Goal: Complete application form: Complete application form

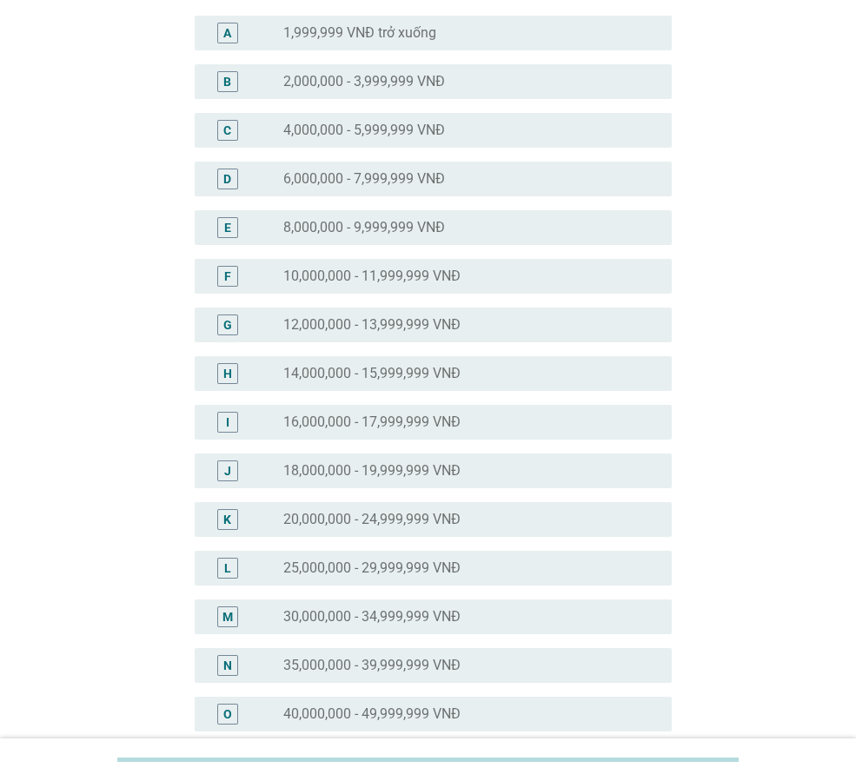
scroll to position [174, 0]
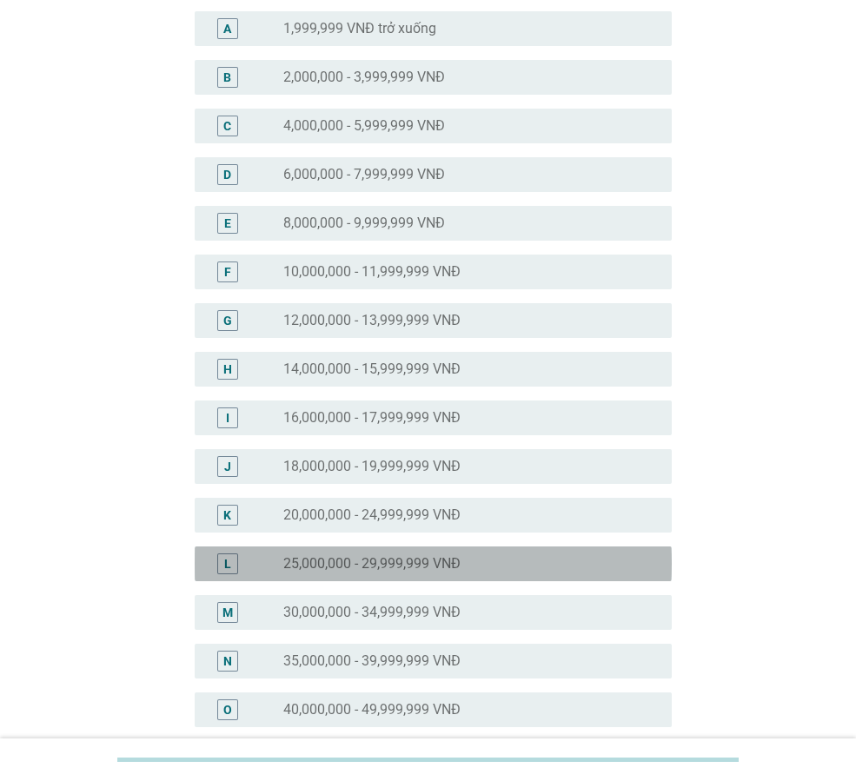
click at [483, 567] on div "radio_button_unchecked 25,000,000 - 29,999,999 VNĐ" at bounding box center [463, 563] width 361 height 17
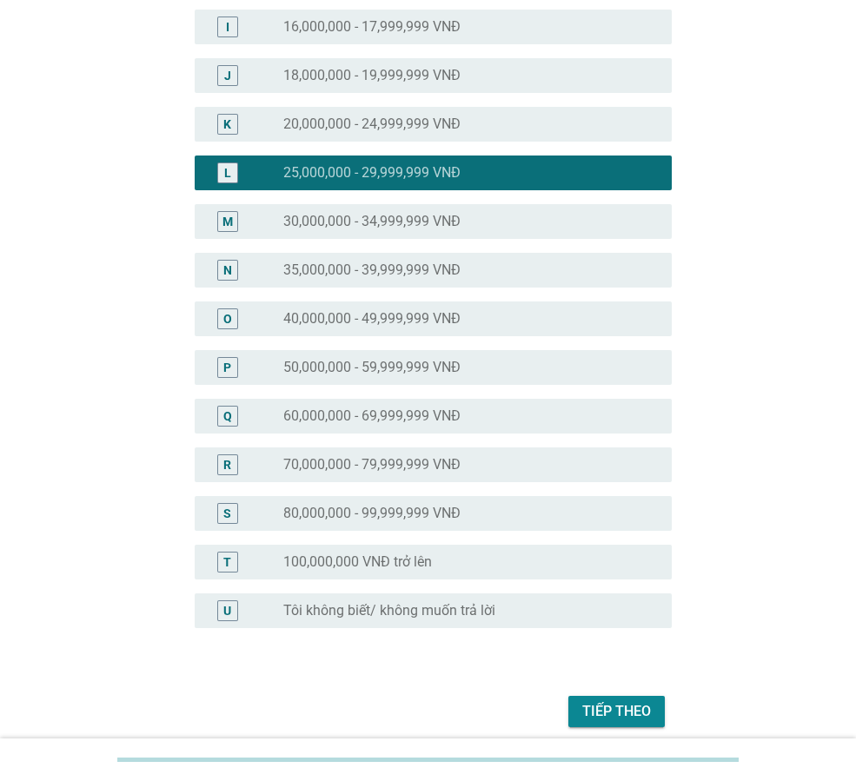
scroll to position [635, 0]
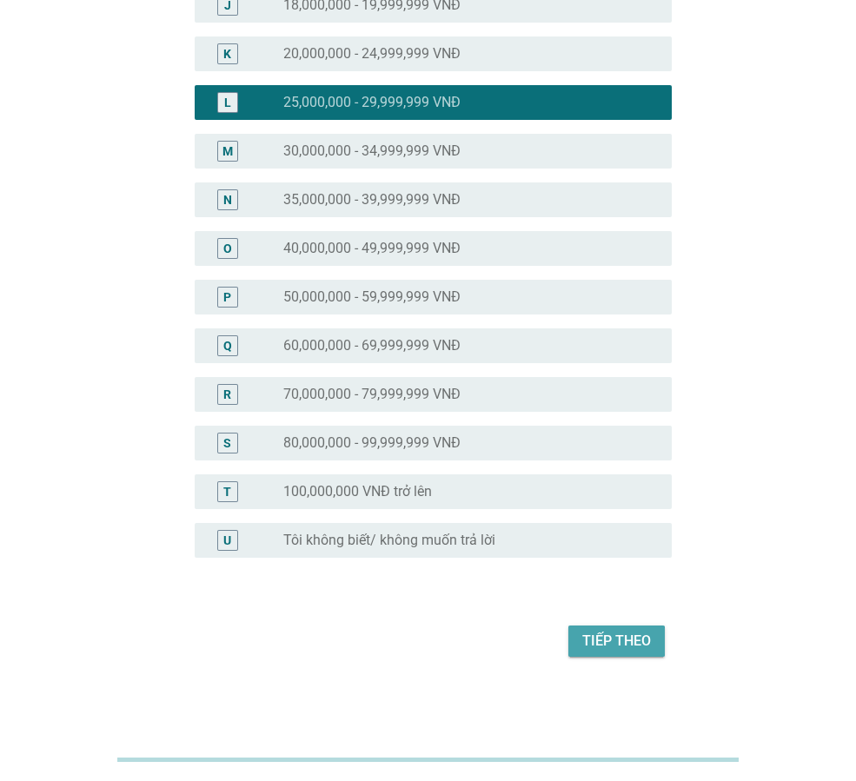
click at [628, 640] on div "Tiếp theo" at bounding box center [616, 641] width 69 height 21
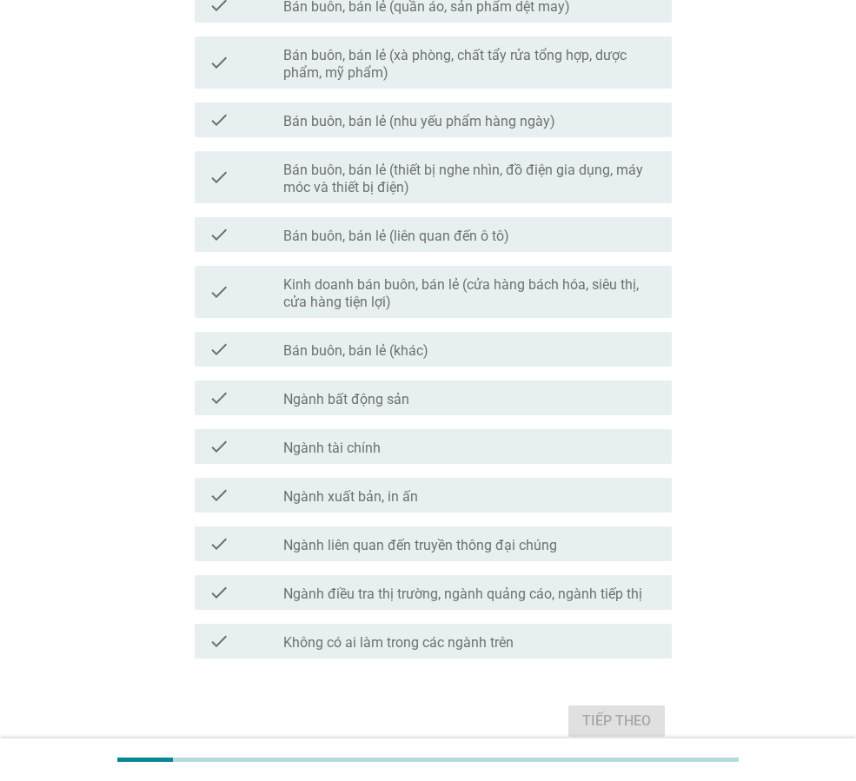
scroll to position [758, 0]
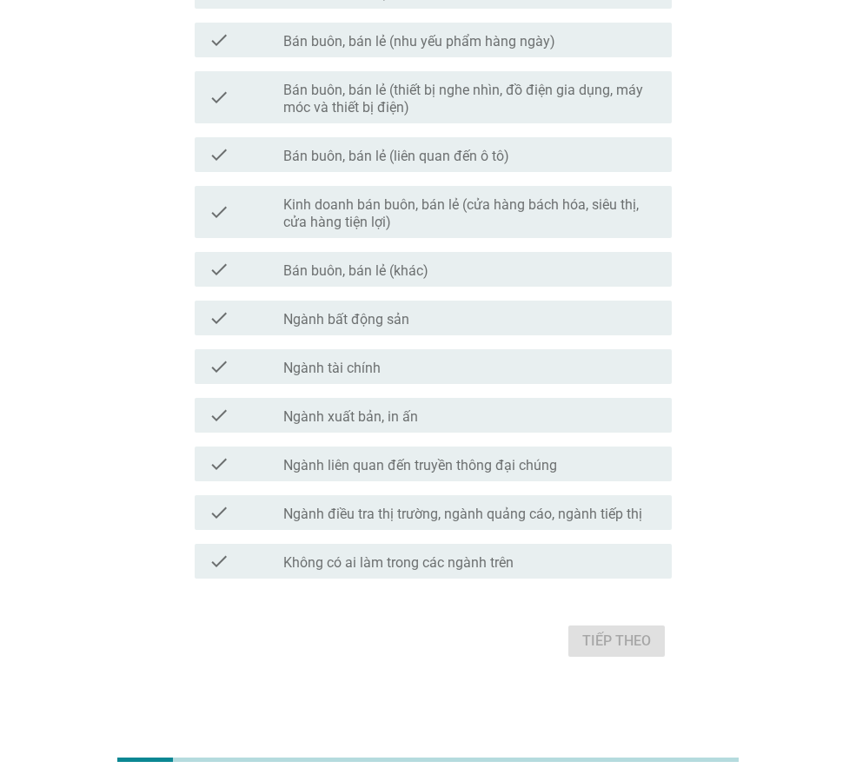
click at [382, 562] on label "Không có ai làm trong các ngành trên" at bounding box center [398, 562] width 230 height 17
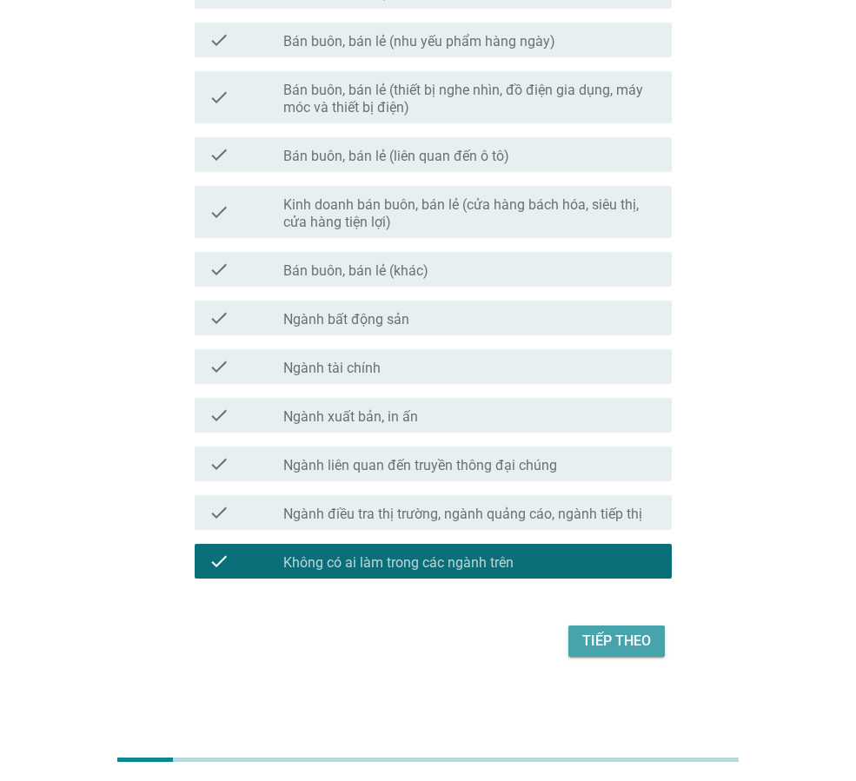
click at [625, 639] on div "Tiếp theo" at bounding box center [616, 641] width 69 height 21
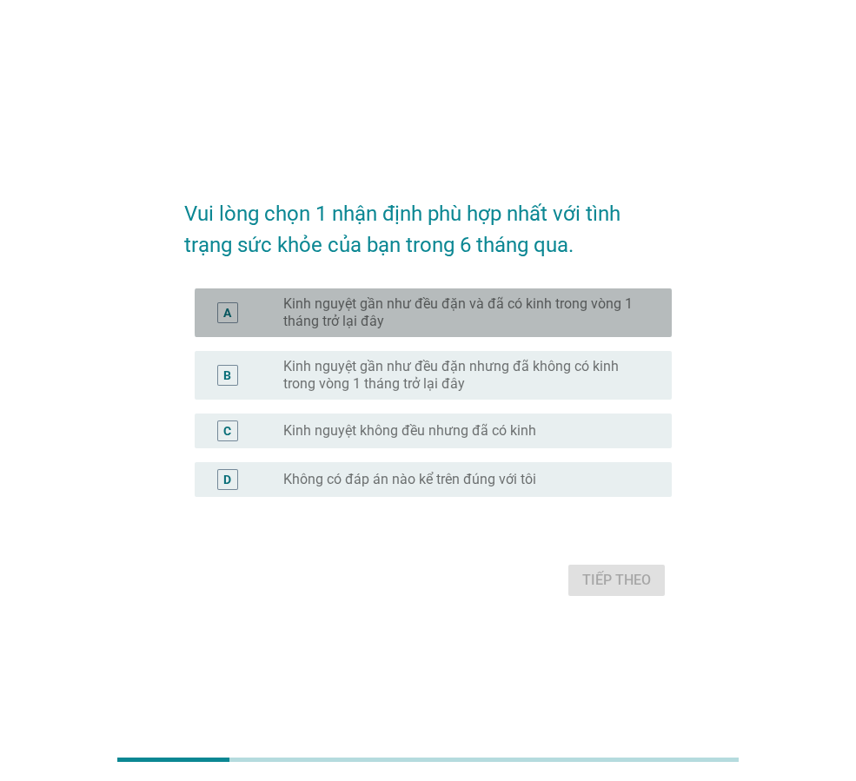
click at [389, 327] on label "Kinh nguyệt gần như đều đặn và đã có kinh trong vòng 1 tháng trở lại đây" at bounding box center [463, 312] width 361 height 35
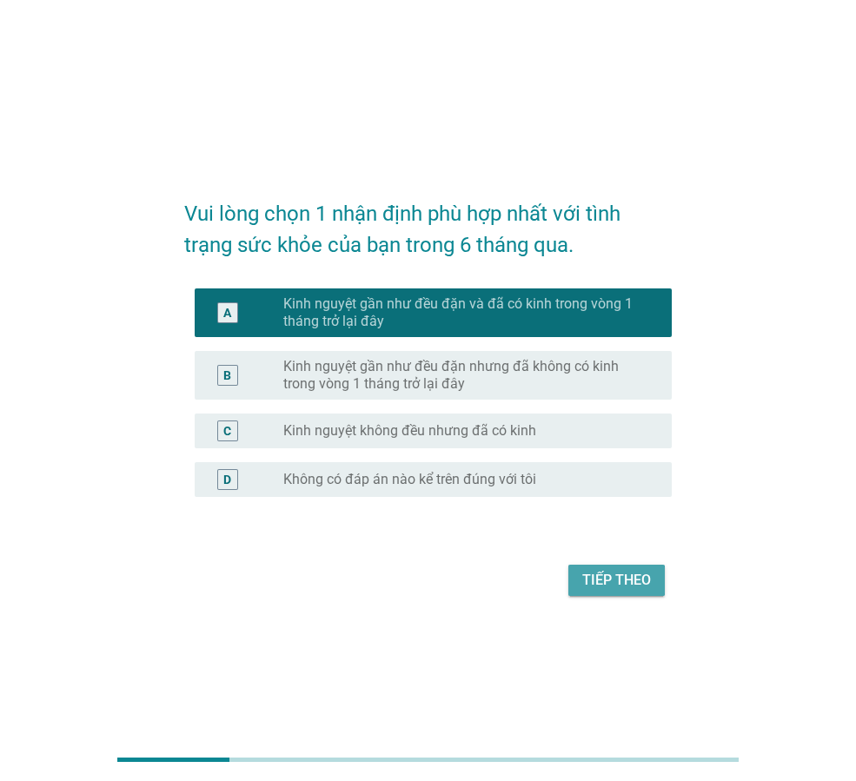
click at [621, 582] on div "Tiếp theo" at bounding box center [616, 580] width 69 height 21
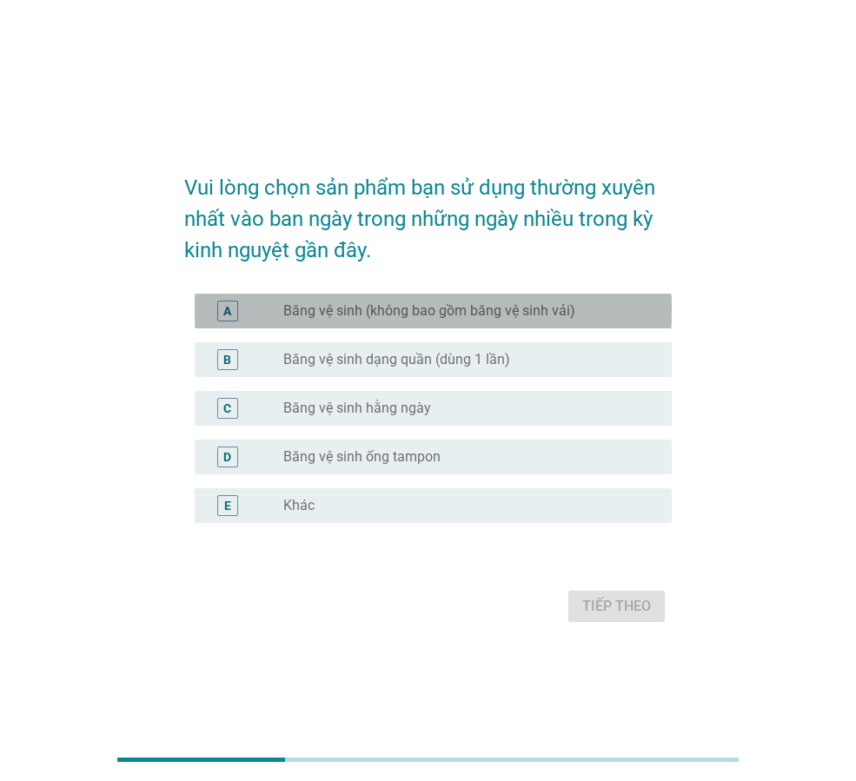
click at [223, 315] on div "A" at bounding box center [227, 311] width 8 height 18
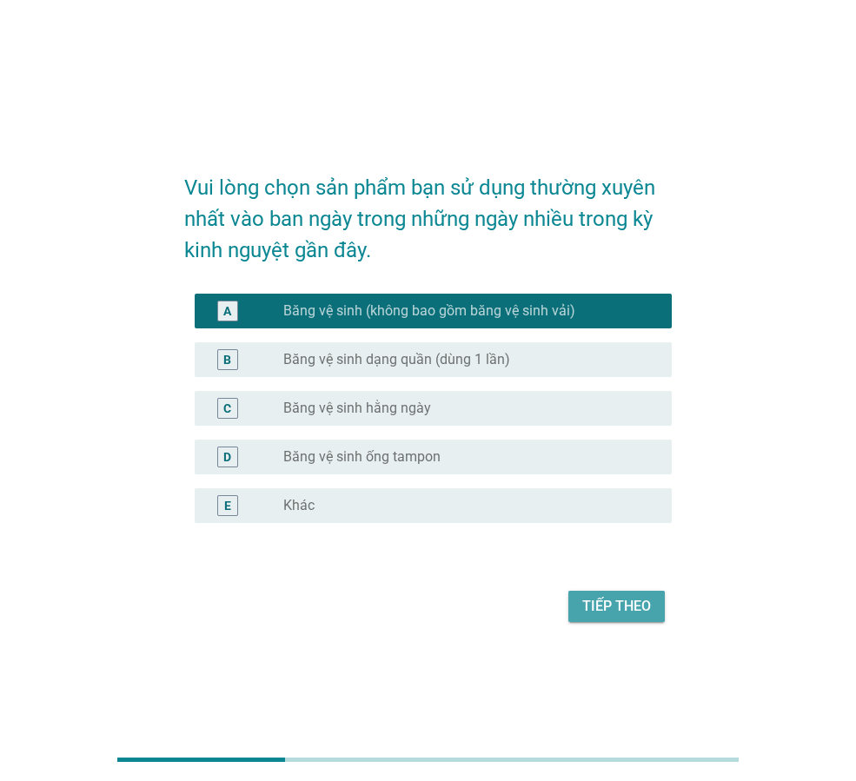
click at [609, 605] on div "Tiếp theo" at bounding box center [616, 606] width 69 height 21
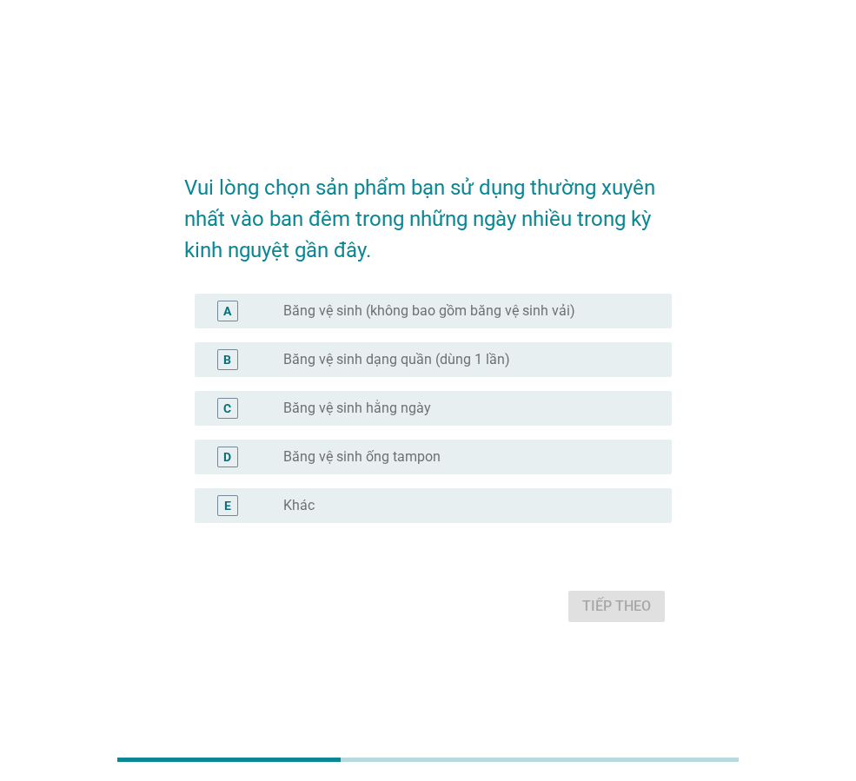
click at [223, 310] on div "A" at bounding box center [227, 311] width 8 height 18
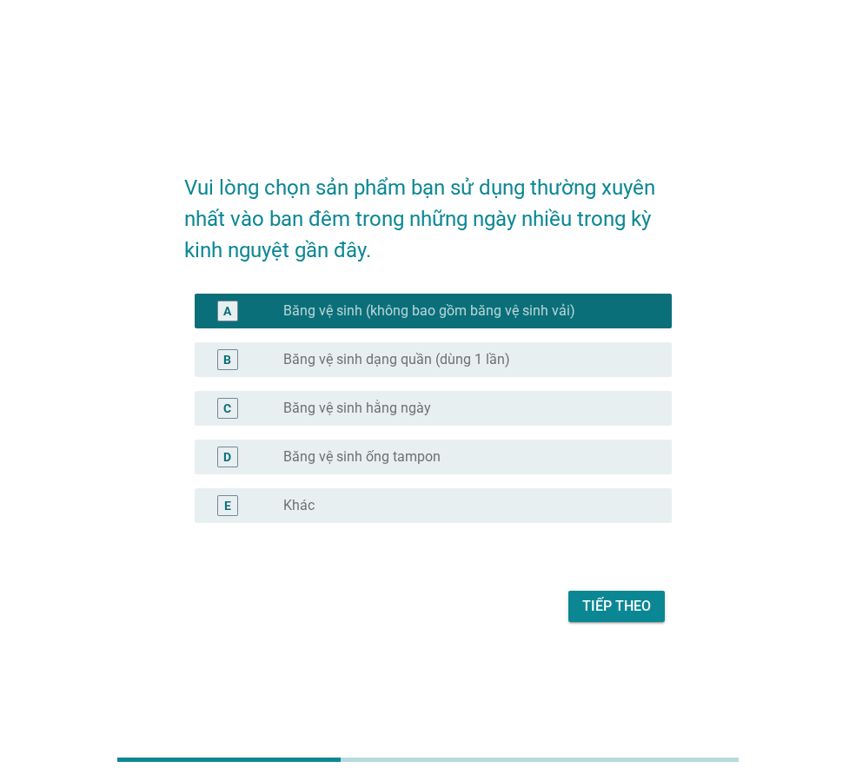
click at [614, 605] on div "Tiếp theo" at bounding box center [616, 606] width 69 height 21
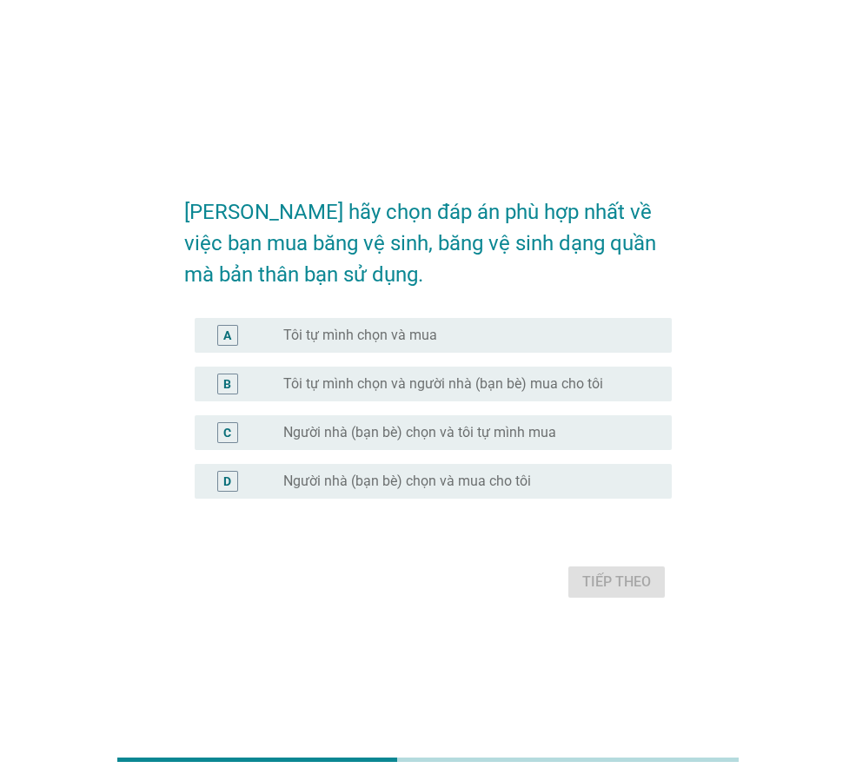
click at [396, 351] on div "A radio_button_unchecked Tôi tự mình chọn và mua" at bounding box center [433, 335] width 477 height 35
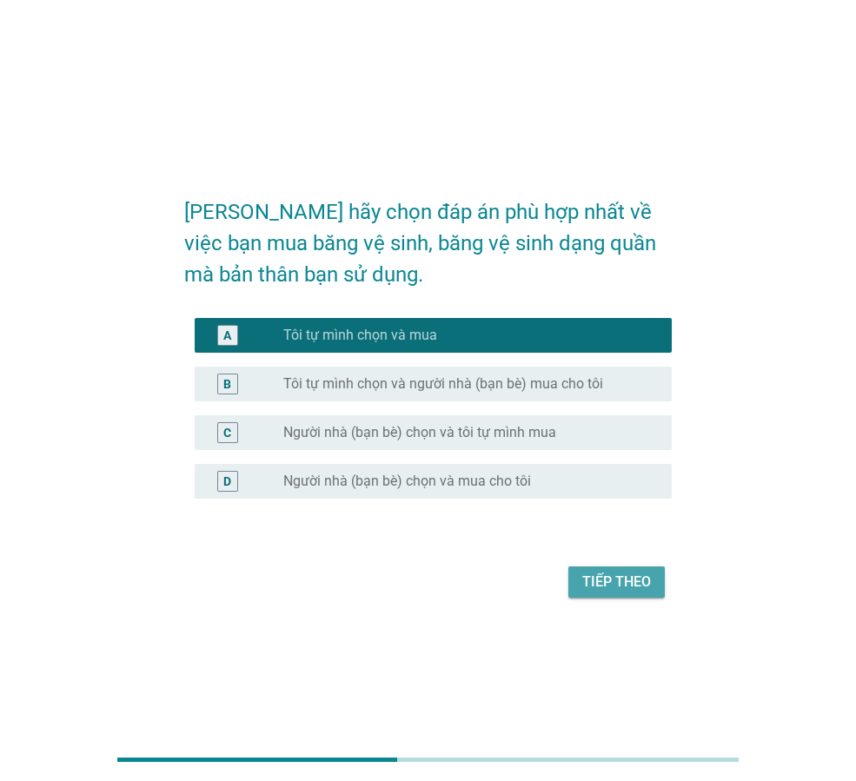
click at [603, 592] on div "Tiếp theo" at bounding box center [616, 582] width 69 height 21
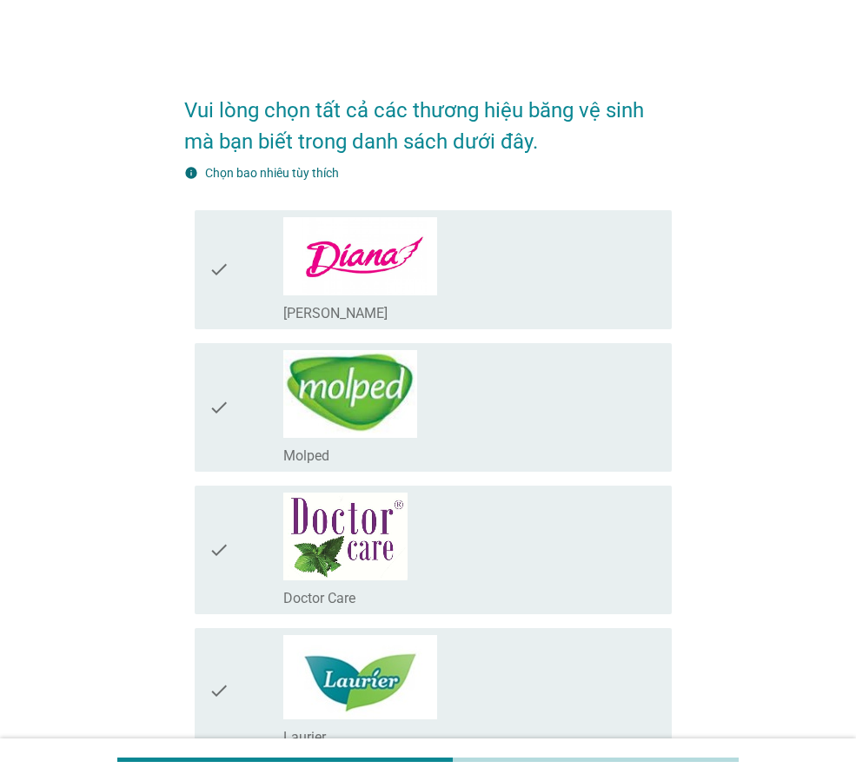
scroll to position [348, 0]
